Goal: Information Seeking & Learning: Learn about a topic

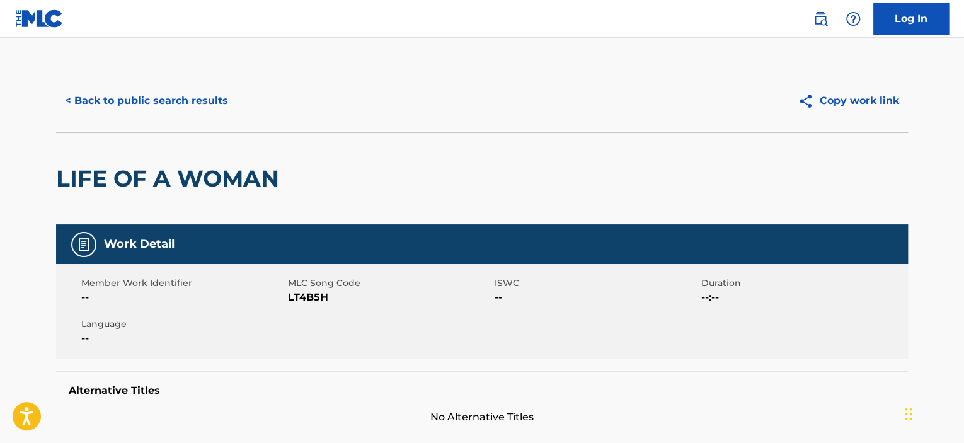
click at [210, 100] on button "< Back to public search results" at bounding box center [146, 101] width 181 height 32
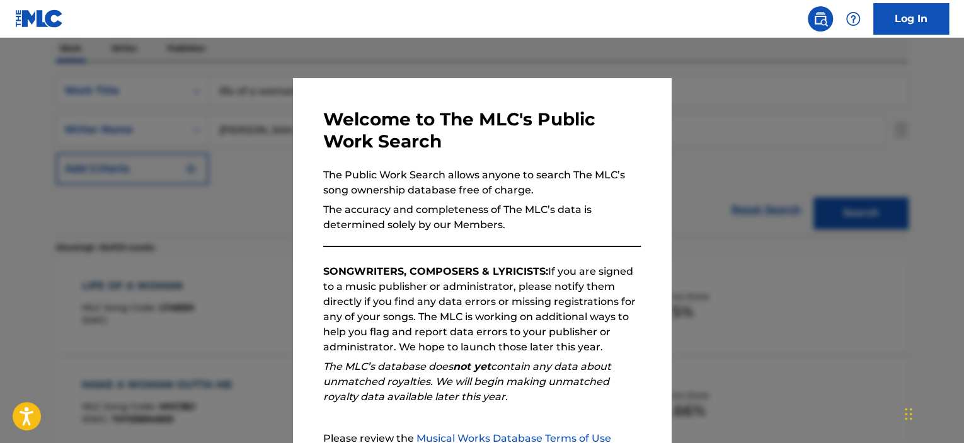
click at [267, 125] on div at bounding box center [482, 259] width 964 height 443
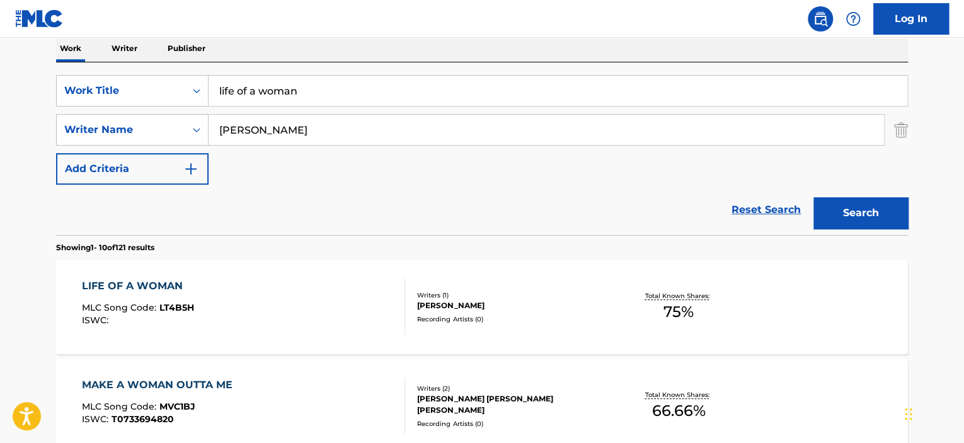
drag, startPoint x: 292, startPoint y: 92, endPoint x: 156, endPoint y: 72, distance: 137.5
click at [164, 75] on div "SearchWithCriteriacfef25da-d430-4136-8022-d95359b724b9 Work Title life of a wom…" at bounding box center [482, 91] width 852 height 32
type input "women of influence"
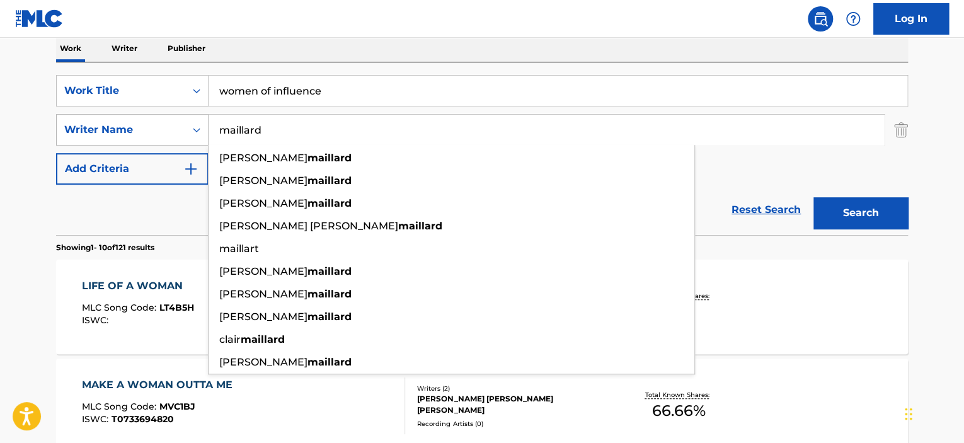
type input "maillard"
click at [814, 197] on button "Search" at bounding box center [861, 213] width 95 height 32
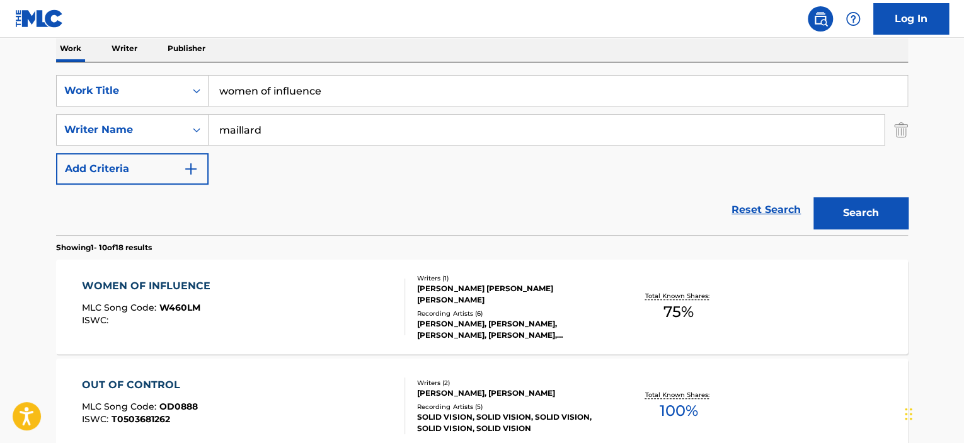
click at [167, 284] on div "WOMEN OF INFLUENCE" at bounding box center [149, 286] width 135 height 15
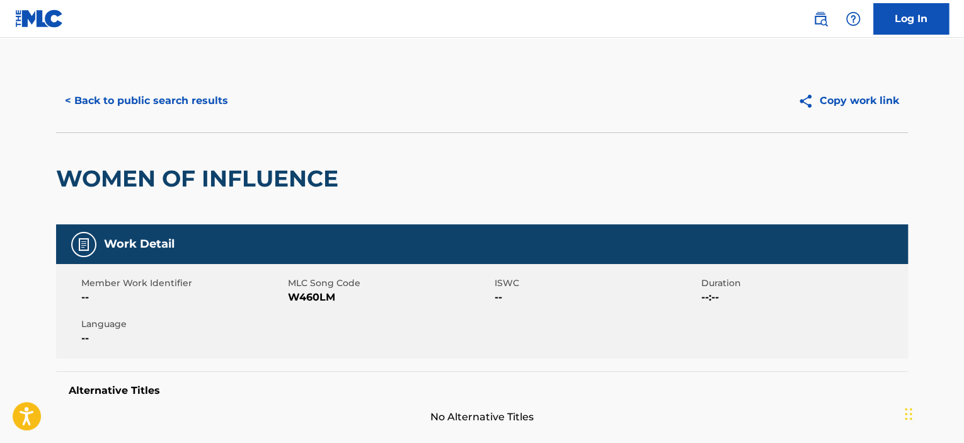
click at [222, 93] on button "< Back to public search results" at bounding box center [146, 101] width 181 height 32
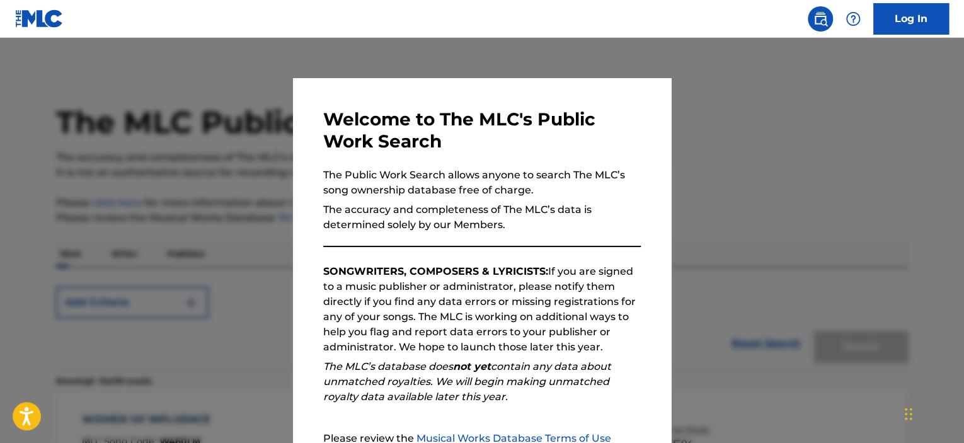
scroll to position [205, 0]
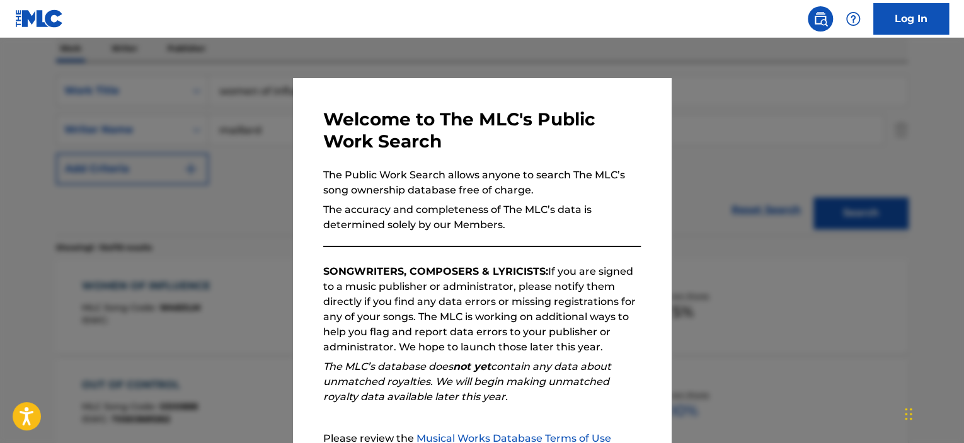
click at [218, 113] on div at bounding box center [482, 259] width 964 height 443
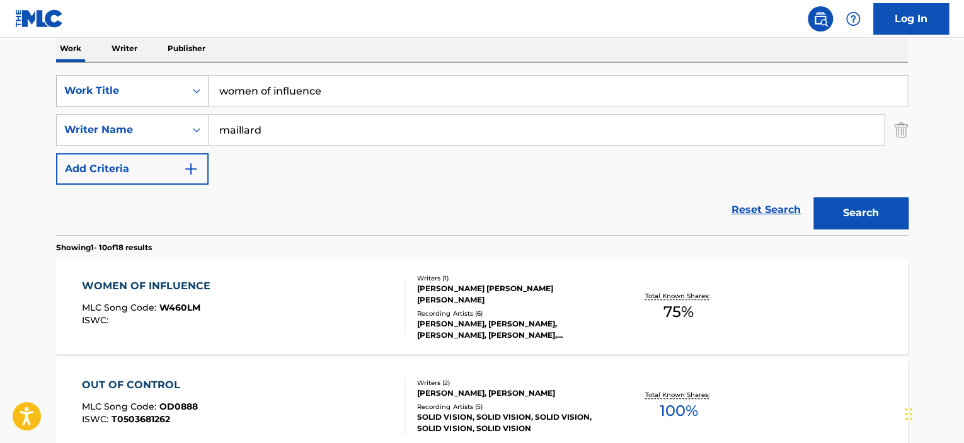
drag, startPoint x: 189, startPoint y: 84, endPoint x: 89, endPoint y: 84, distance: 99.6
click at [89, 84] on div "SearchWithCriteriacfef25da-d430-4136-8022-d95359b724b9 Work Title women of infl…" at bounding box center [482, 91] width 852 height 32
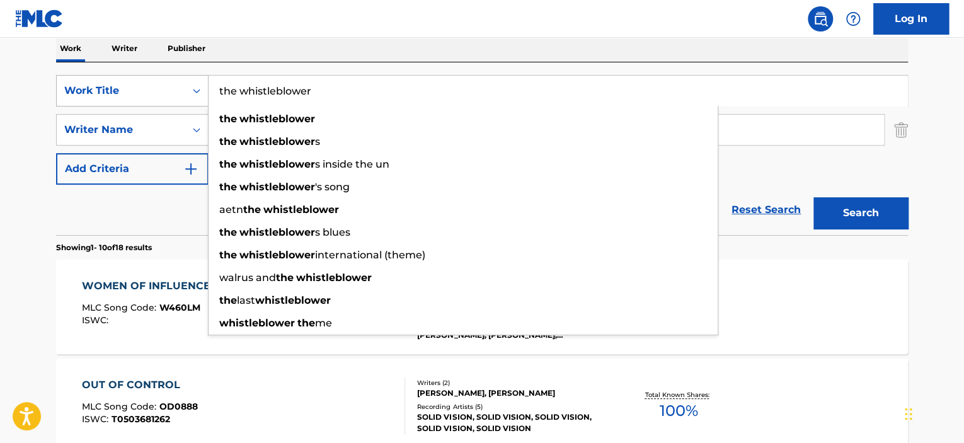
type input "the whistleblower"
click at [814, 197] on button "Search" at bounding box center [861, 213] width 95 height 32
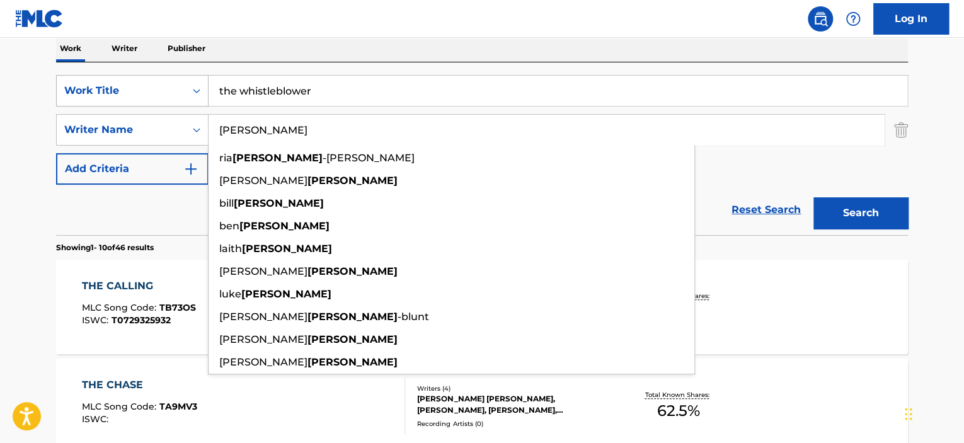
type input "[PERSON_NAME]"
click at [814, 197] on button "Search" at bounding box center [861, 213] width 95 height 32
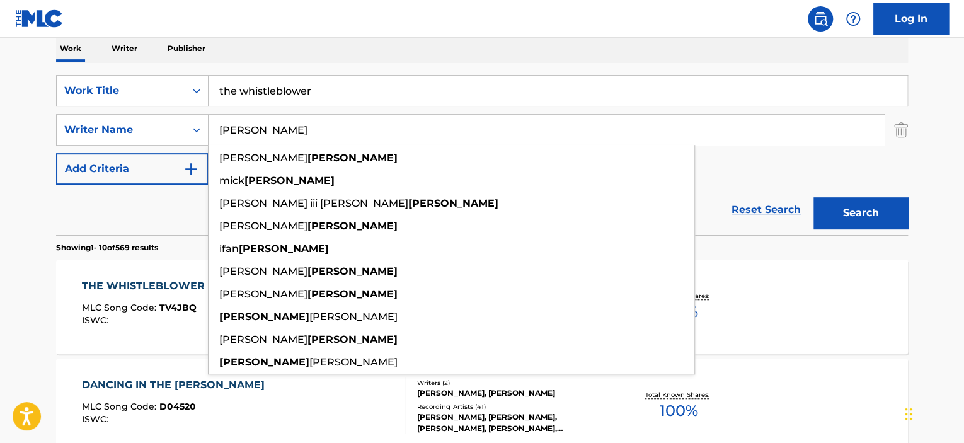
click at [127, 283] on div "THE WHISTLEBLOWER" at bounding box center [146, 286] width 129 height 15
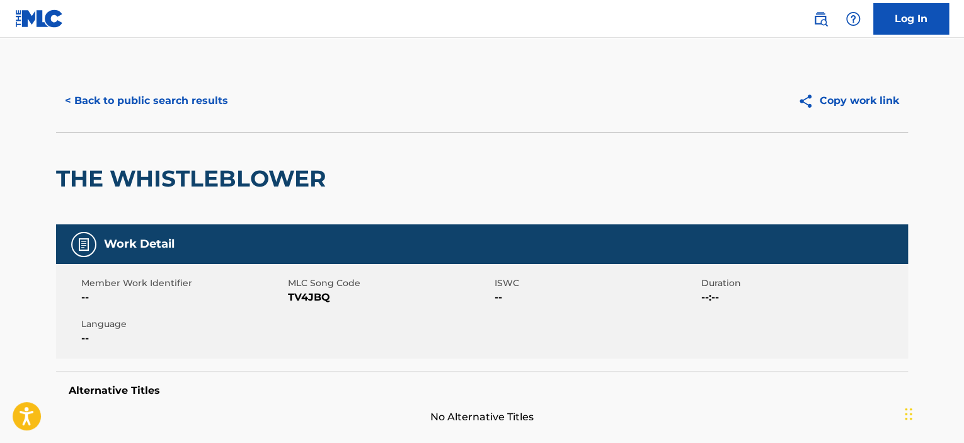
click at [151, 95] on button "< Back to public search results" at bounding box center [146, 101] width 181 height 32
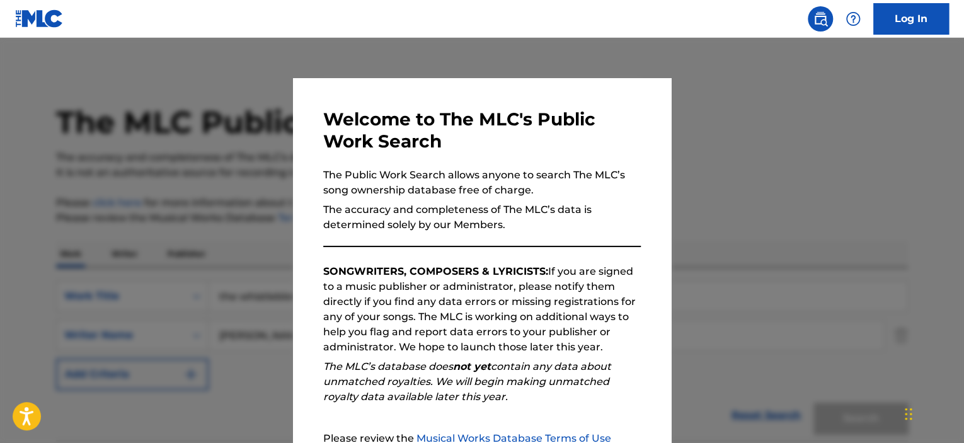
scroll to position [205, 0]
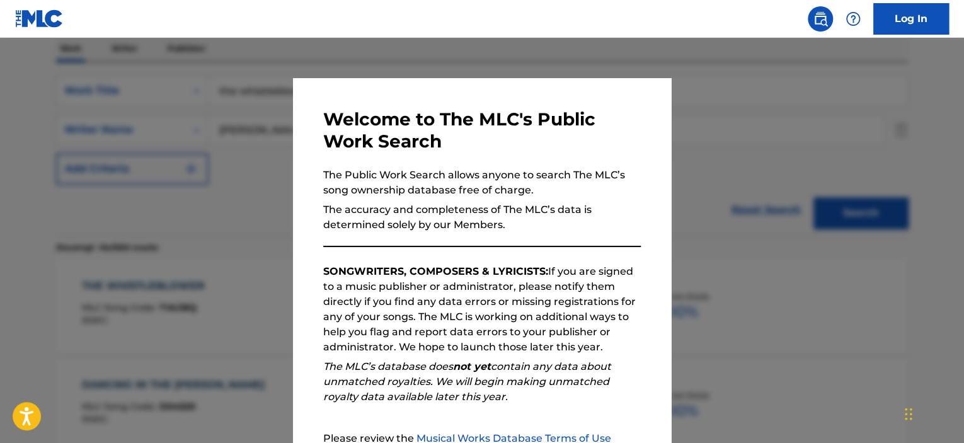
click at [192, 144] on div at bounding box center [482, 259] width 964 height 443
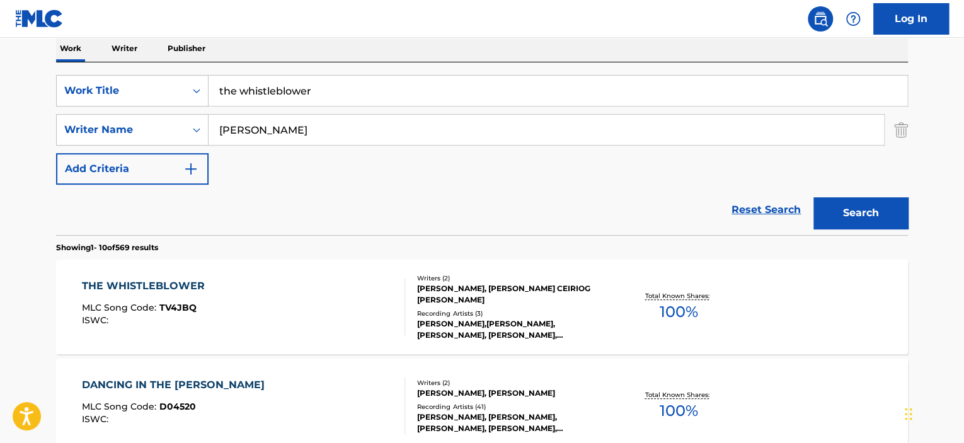
drag, startPoint x: 329, startPoint y: 89, endPoint x: 20, endPoint y: 46, distance: 311.7
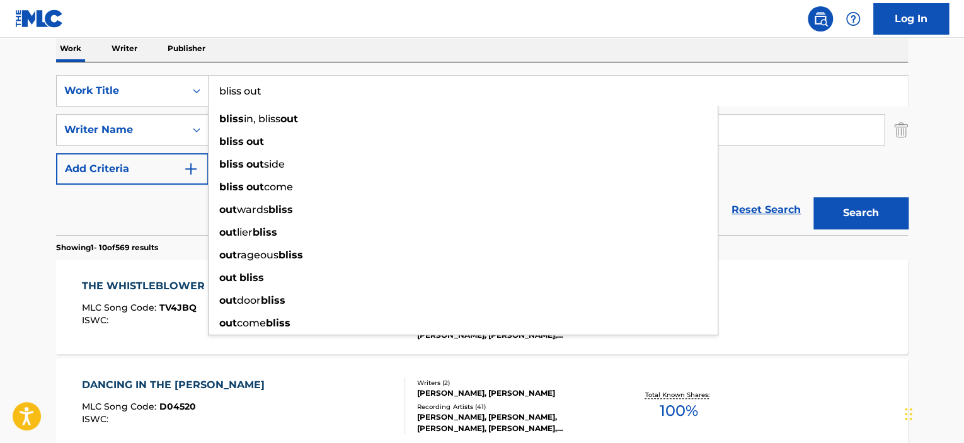
type input "bliss out"
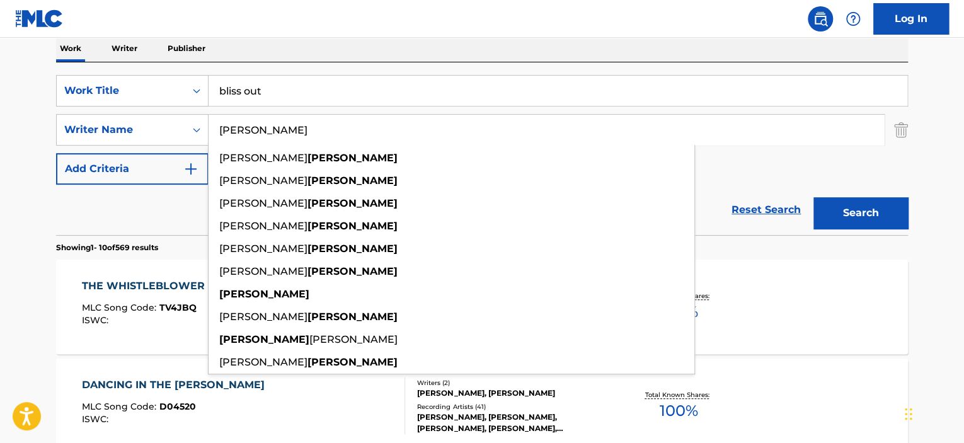
type input "[PERSON_NAME]"
click at [814, 197] on button "Search" at bounding box center [861, 213] width 95 height 32
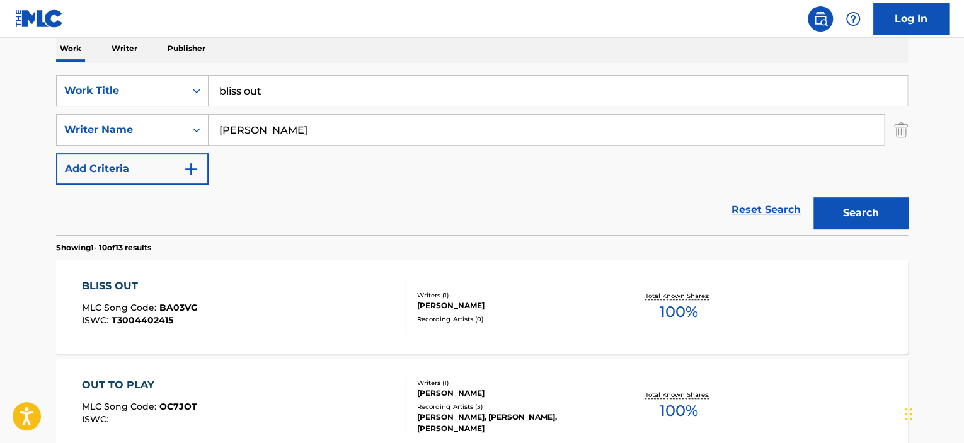
click at [101, 284] on div "BLISS OUT" at bounding box center [140, 286] width 116 height 15
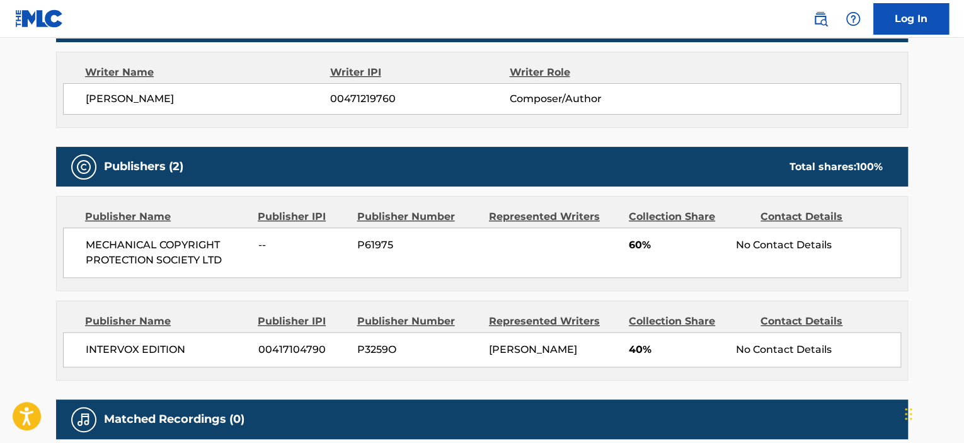
scroll to position [378, 0]
